Goal: Find specific page/section: Find specific page/section

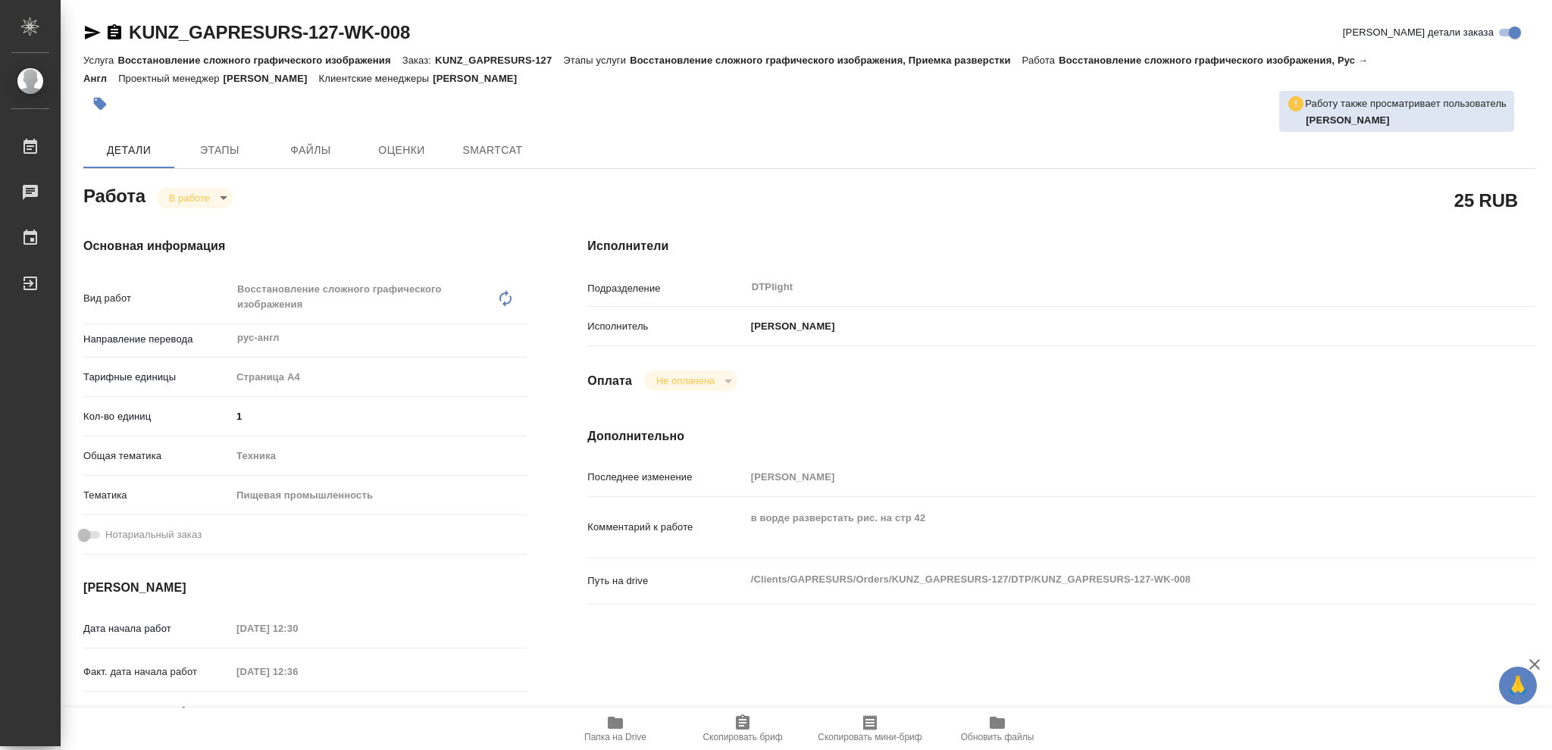
type textarea "x"
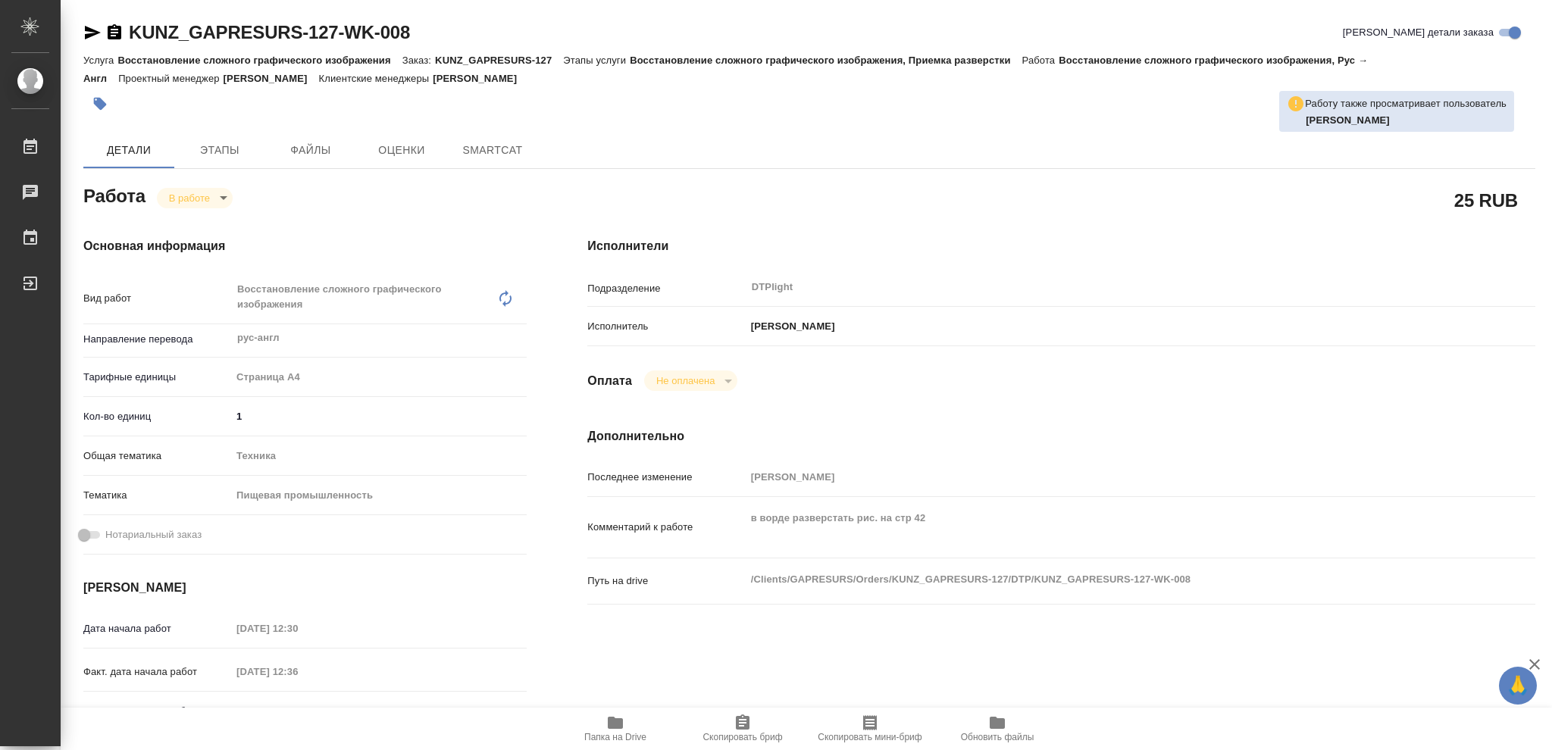
type textarea "x"
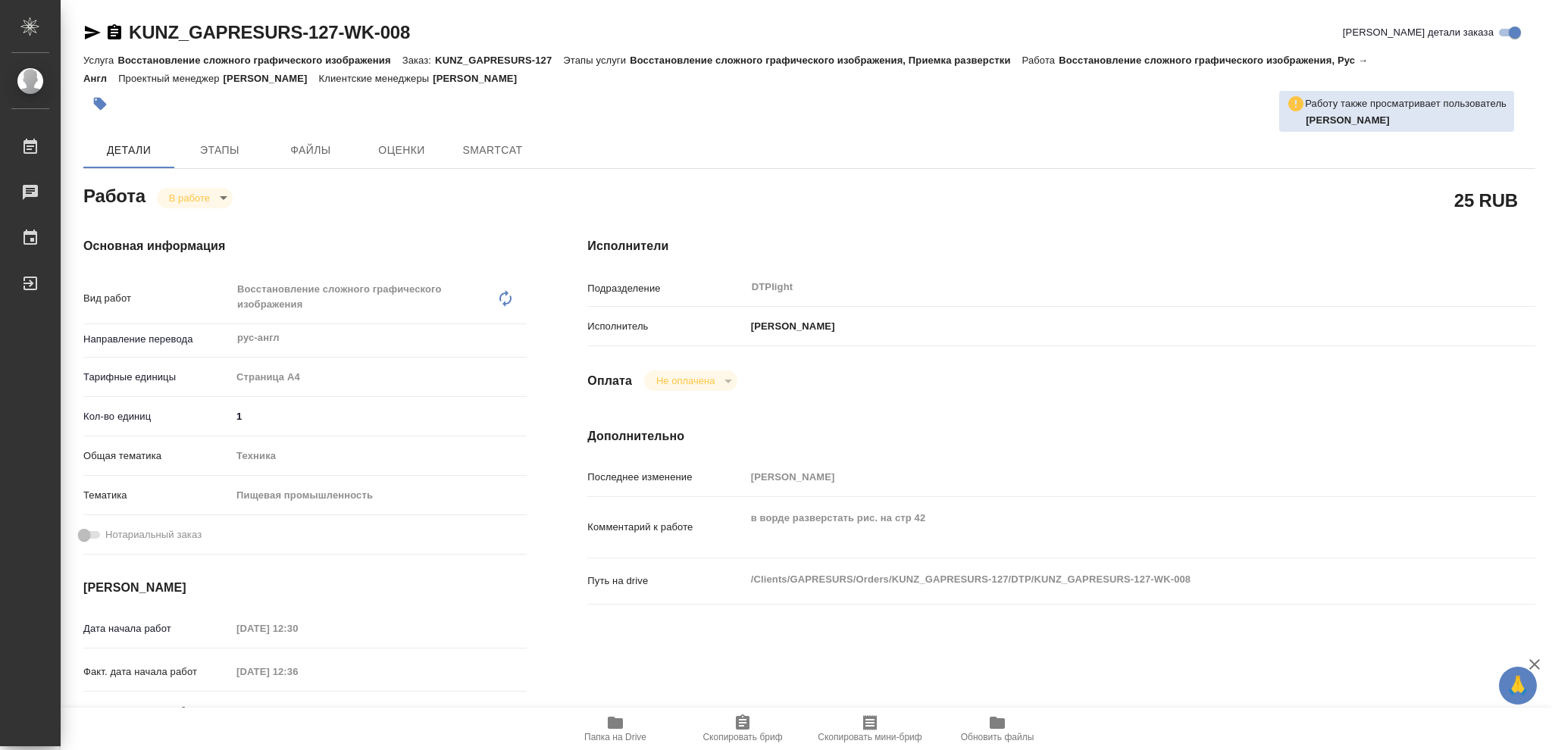
type textarea "x"
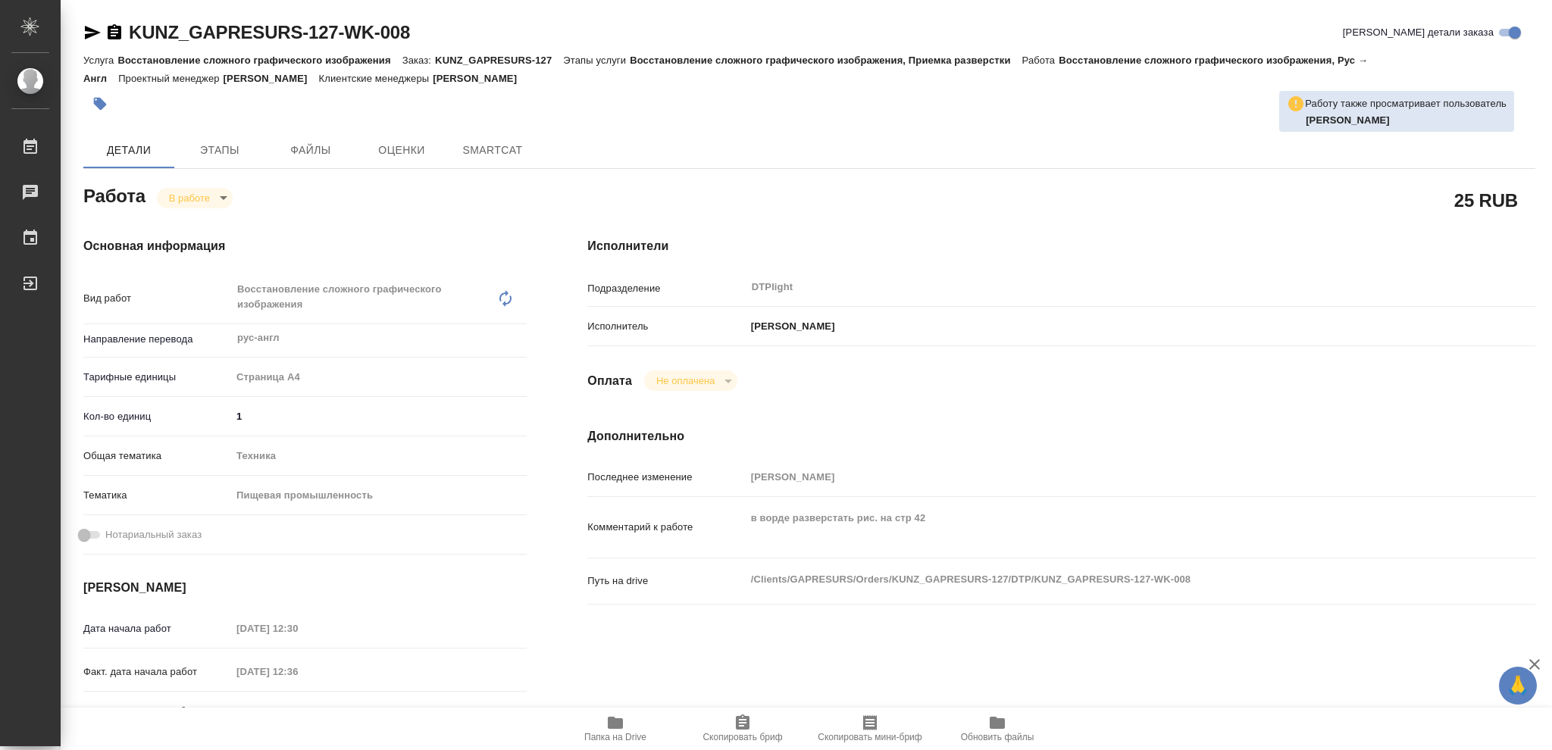
type textarea "x"
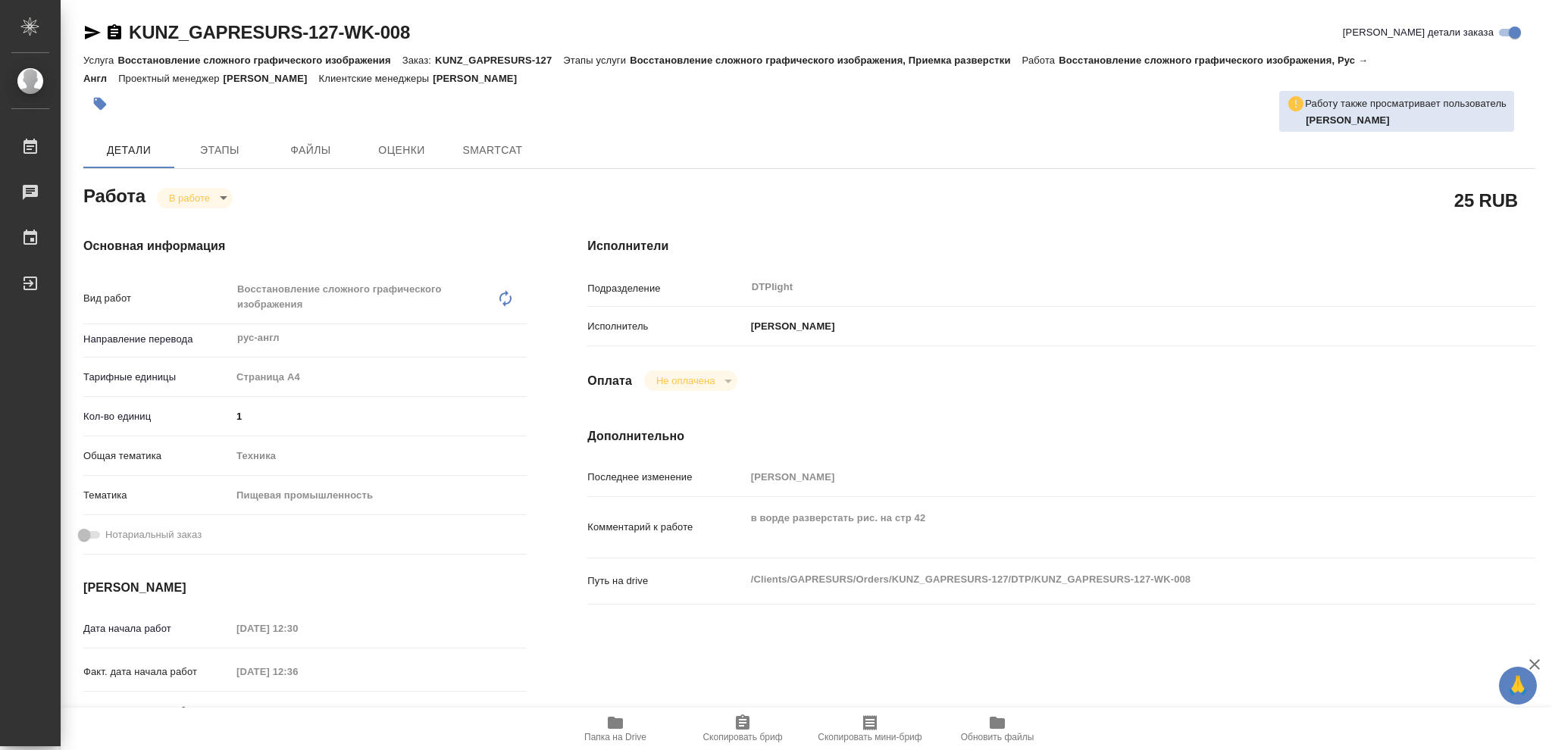
type textarea "x"
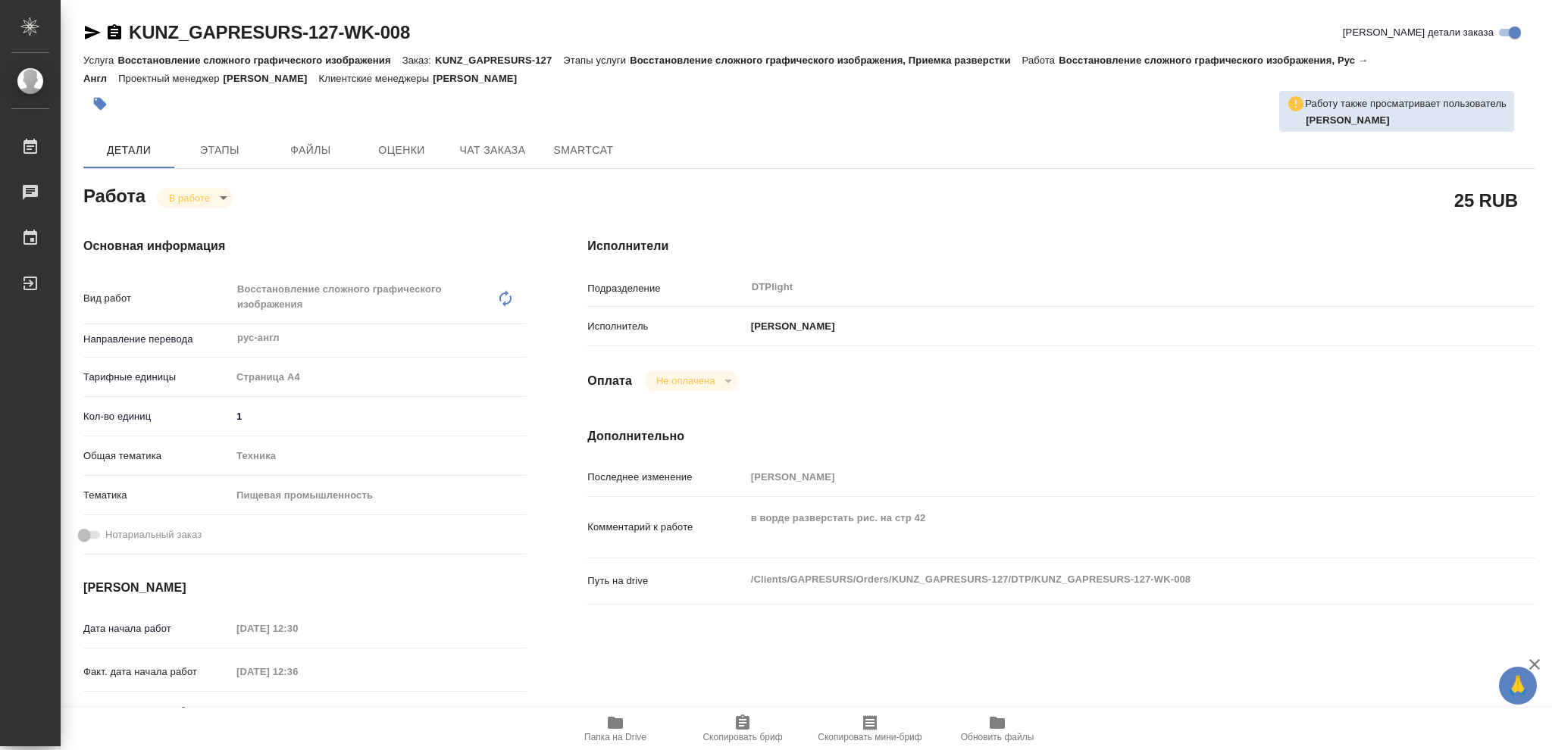
type textarea "x"
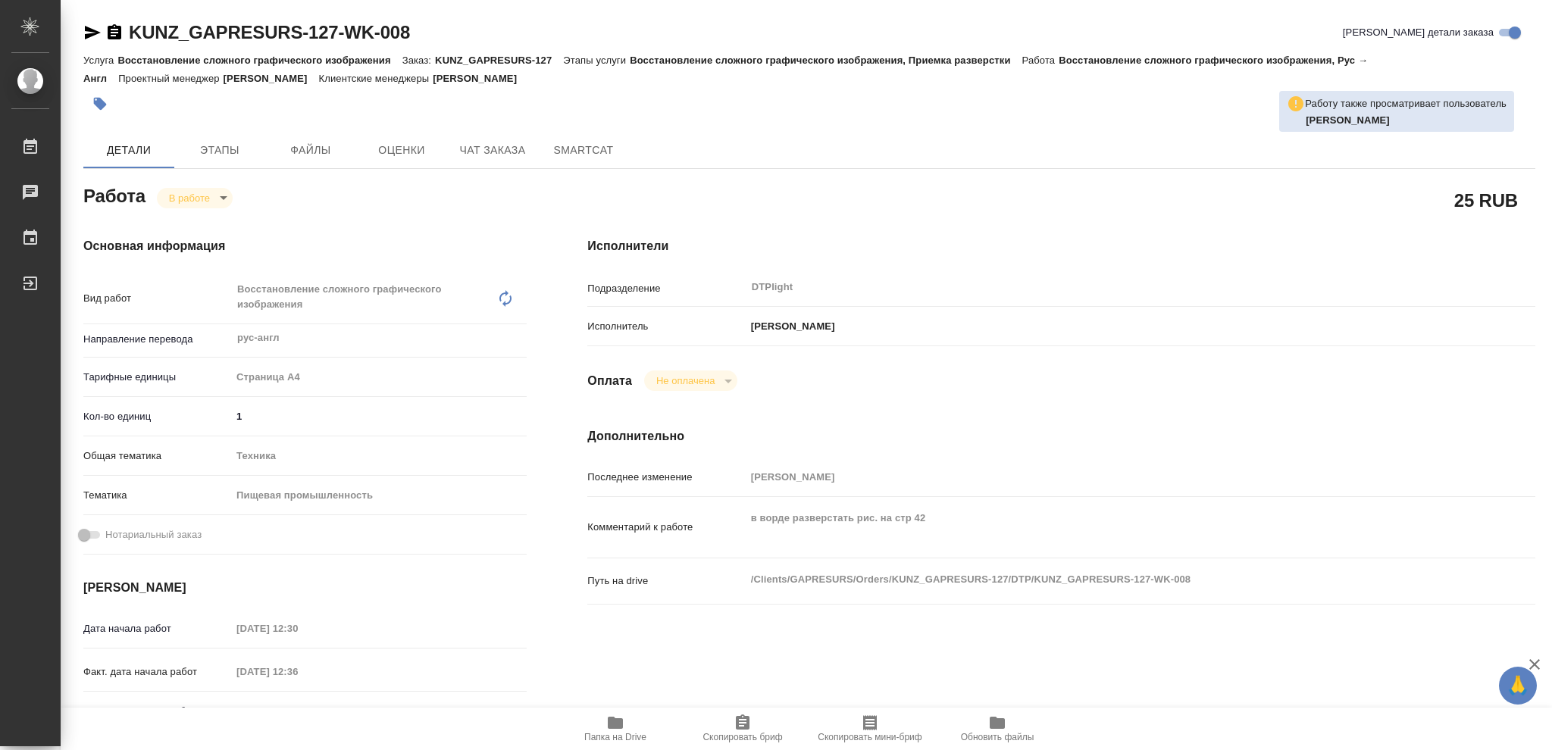
type textarea "x"
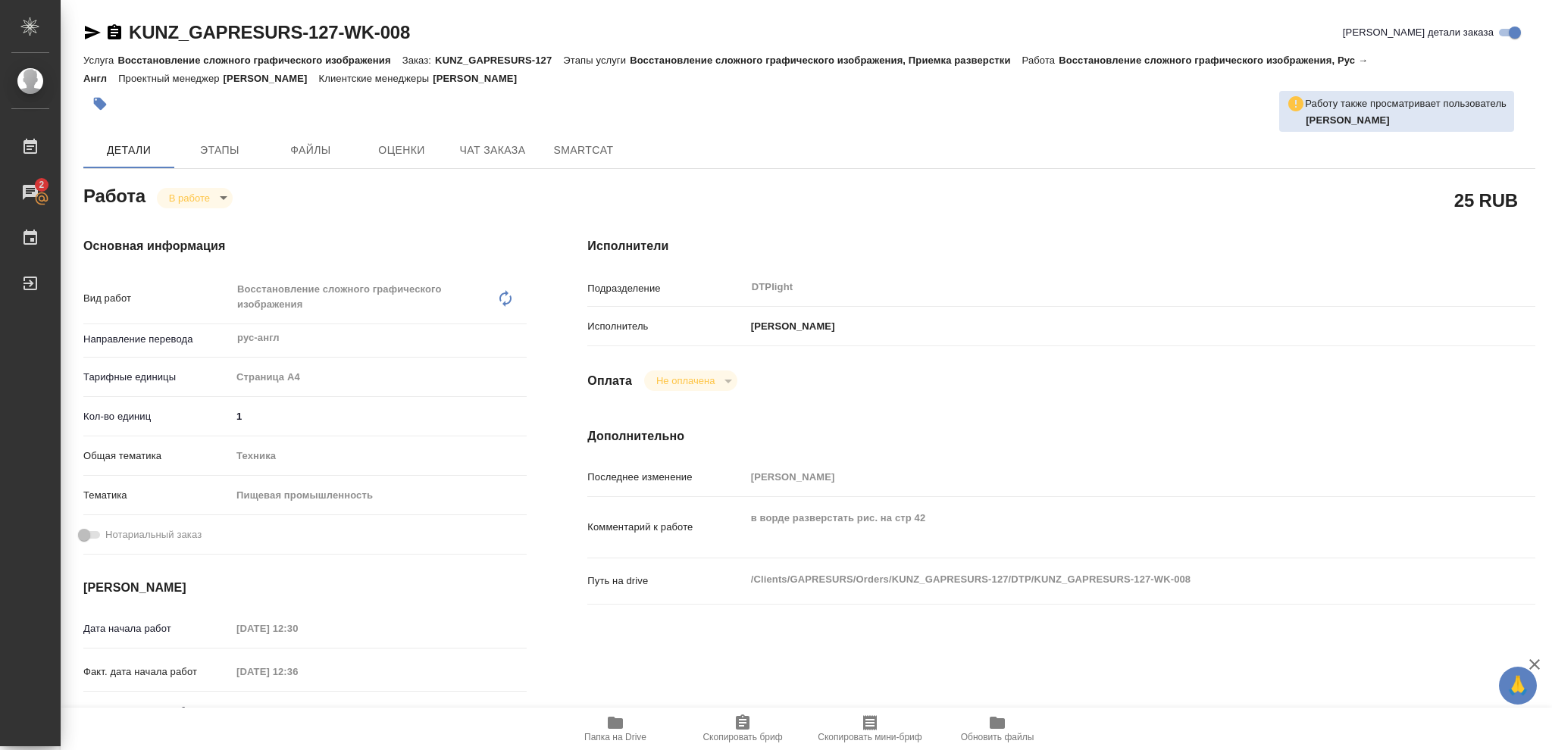
click at [611, 724] on icon "button" at bounding box center [615, 723] width 15 height 12
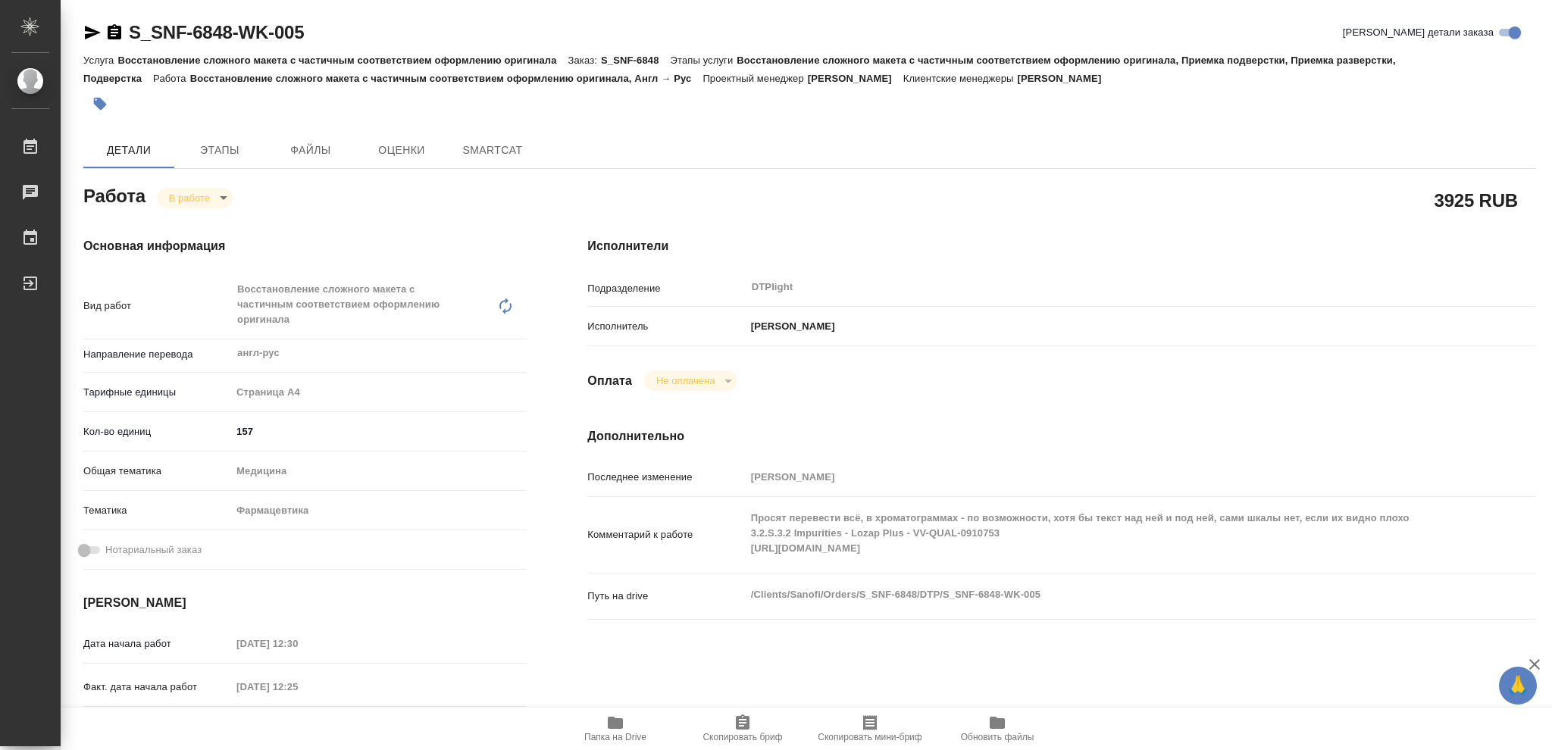
type textarea "x"
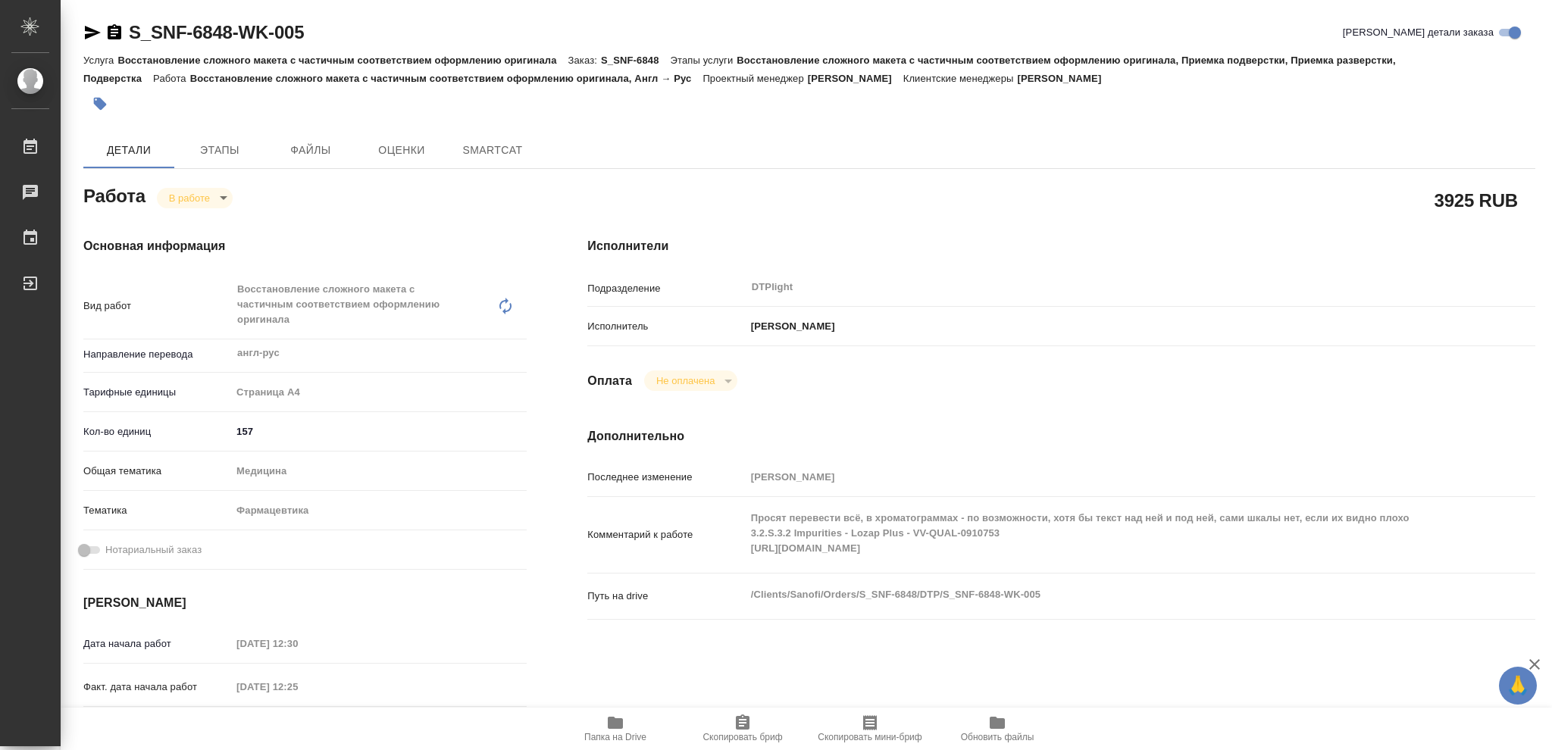
type textarea "x"
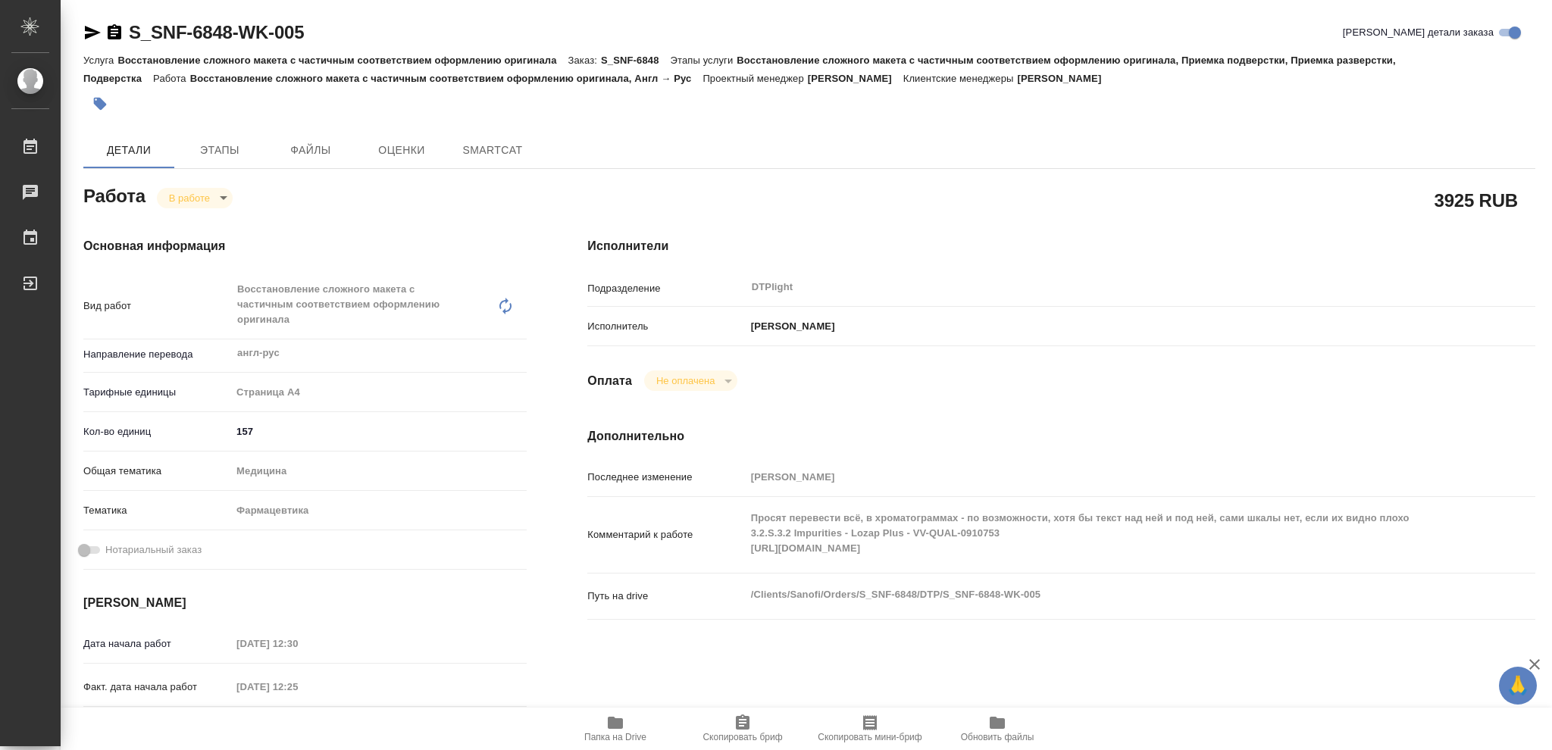
type textarea "x"
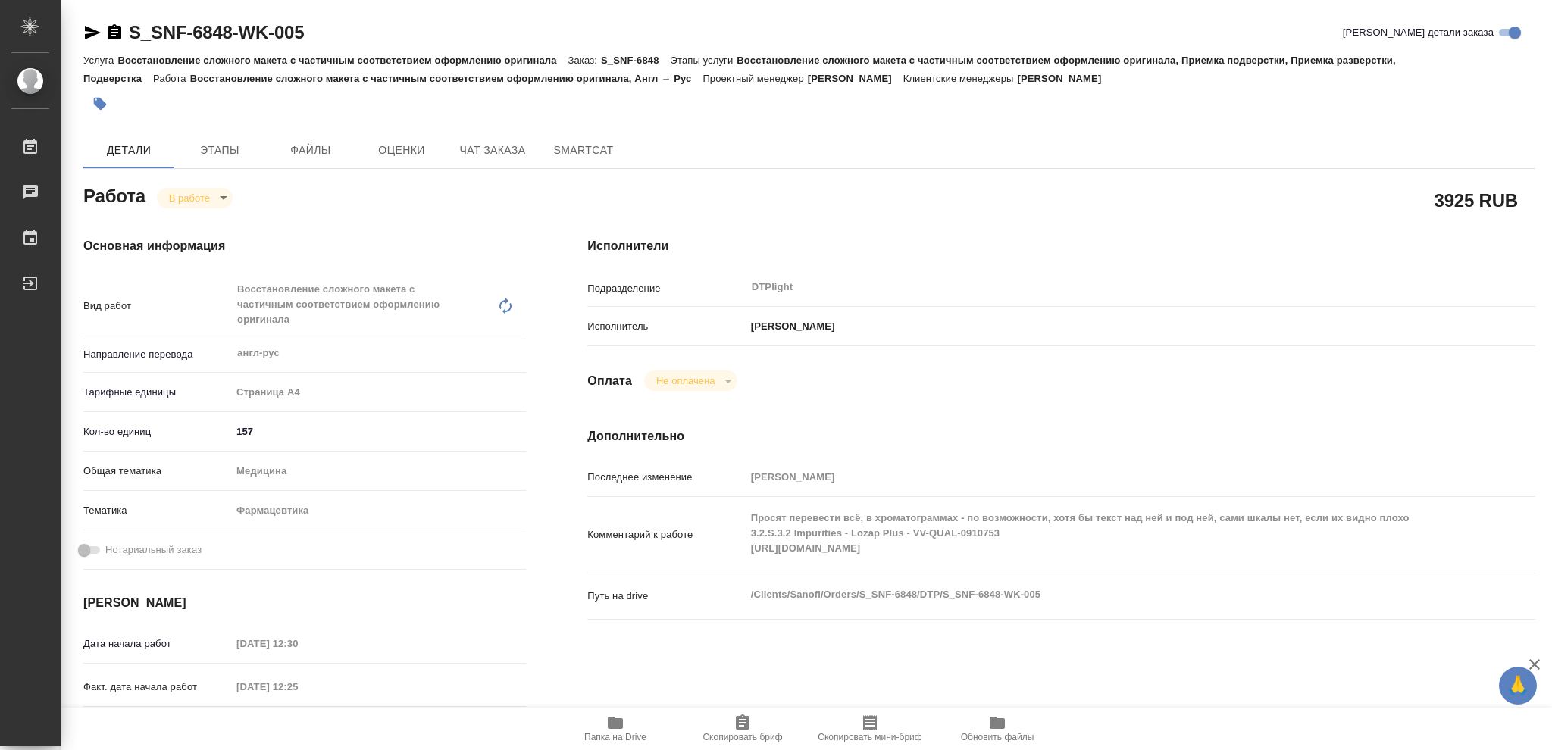
type textarea "x"
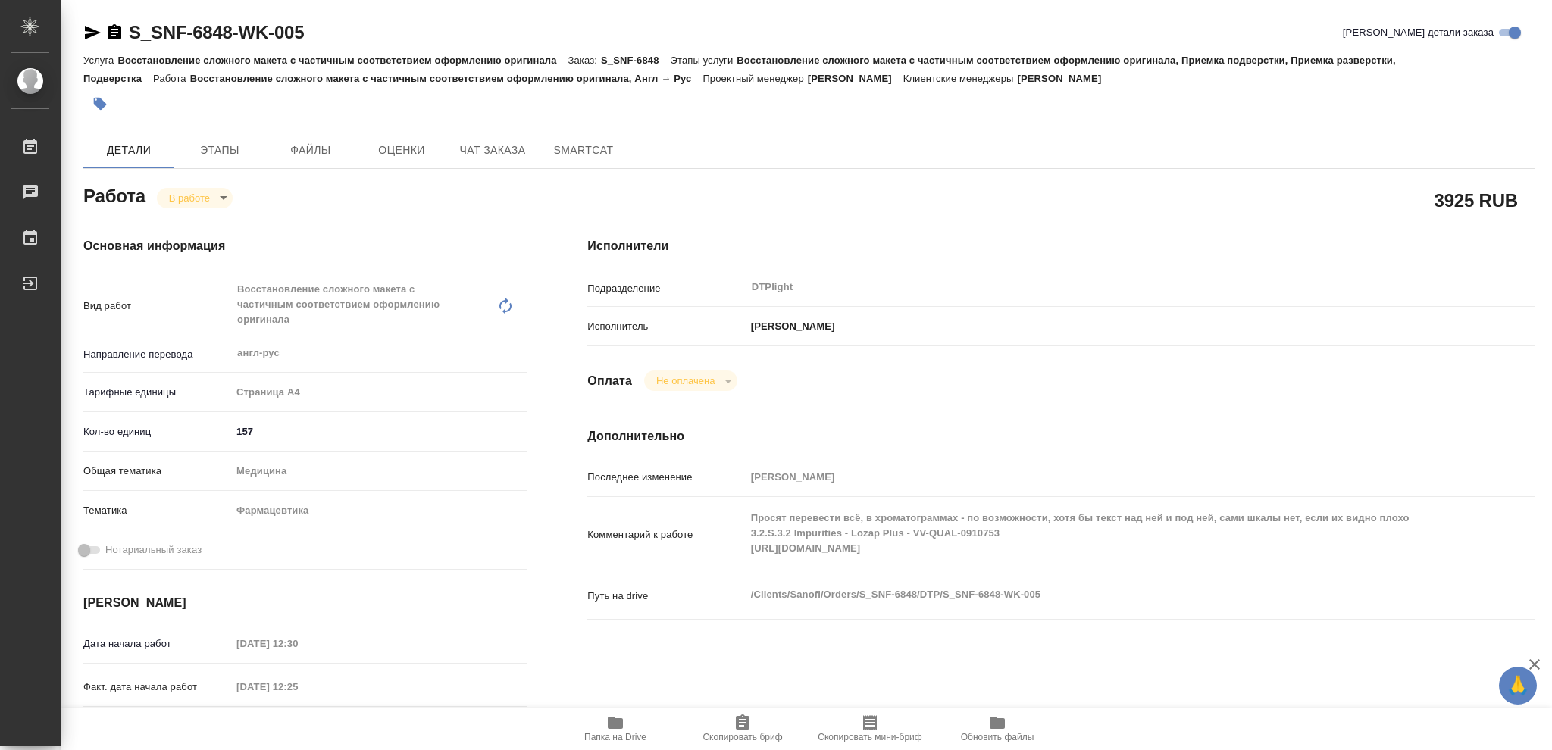
type textarea "x"
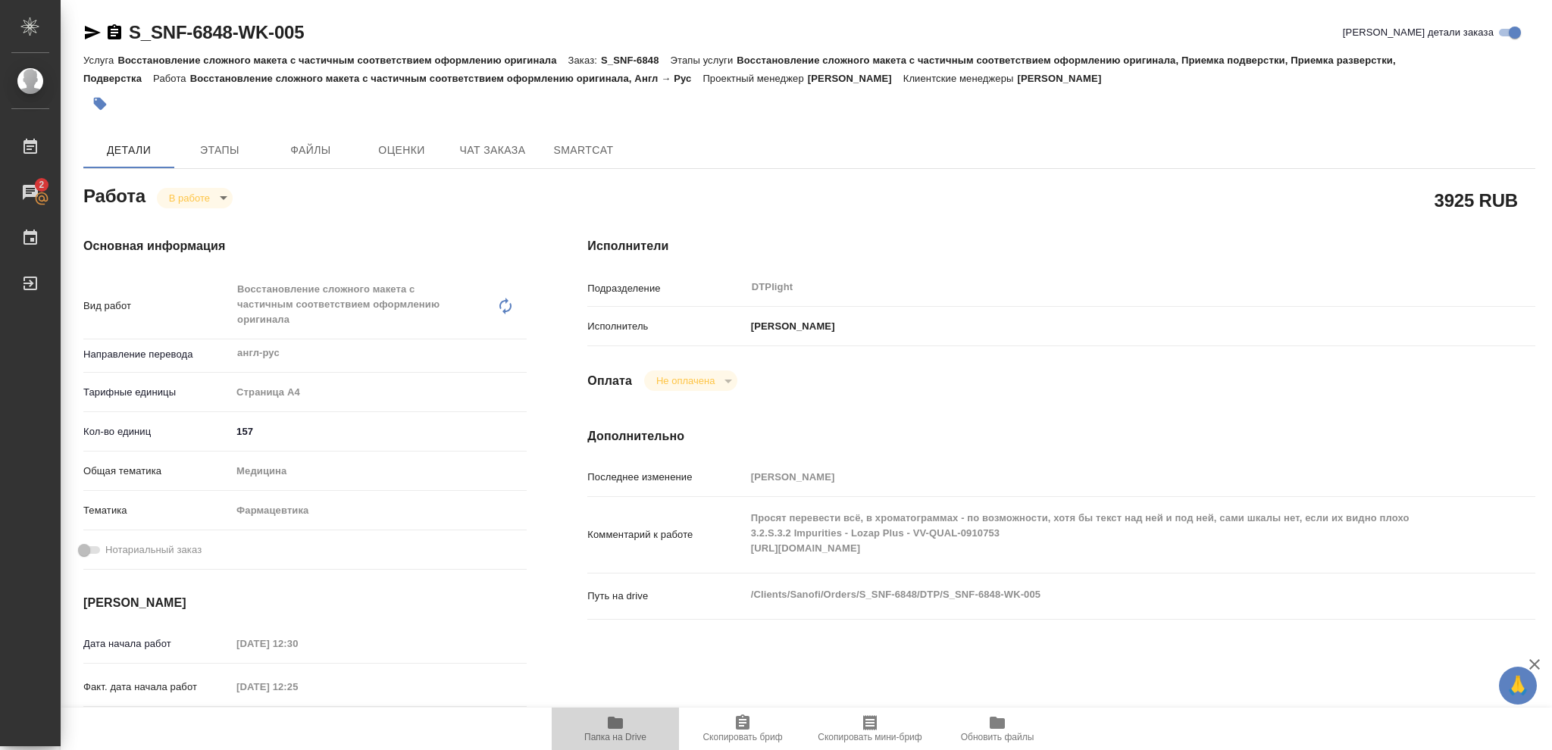
click at [609, 724] on icon "button" at bounding box center [615, 723] width 15 height 12
